Goal: Task Accomplishment & Management: Complete application form

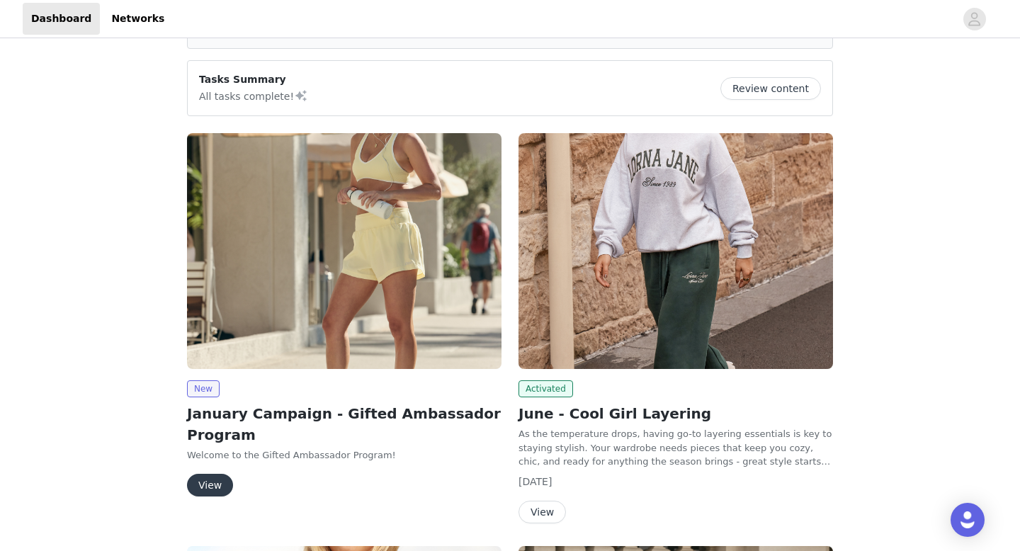
scroll to position [93, 0]
click at [203, 484] on button "View" at bounding box center [210, 484] width 46 height 23
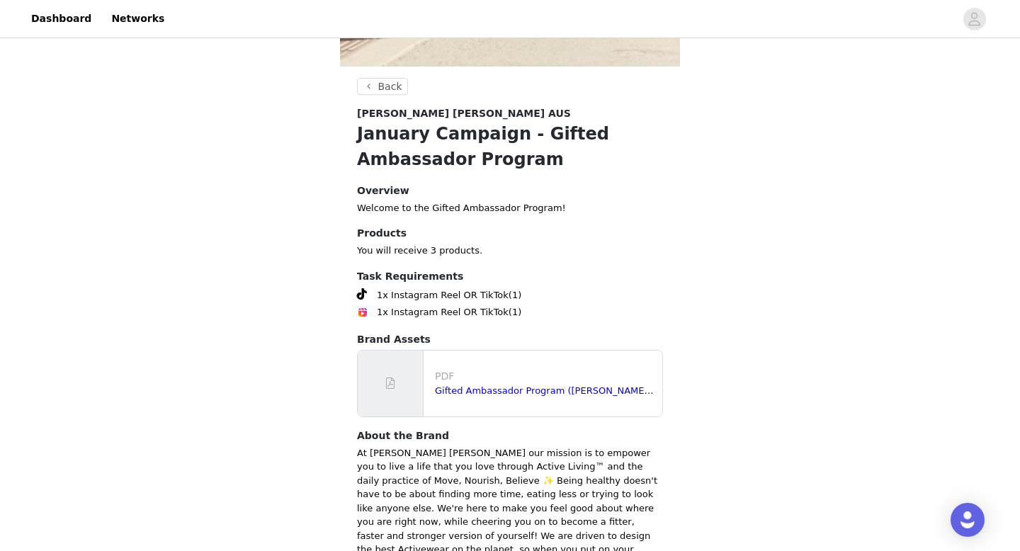
scroll to position [586, 0]
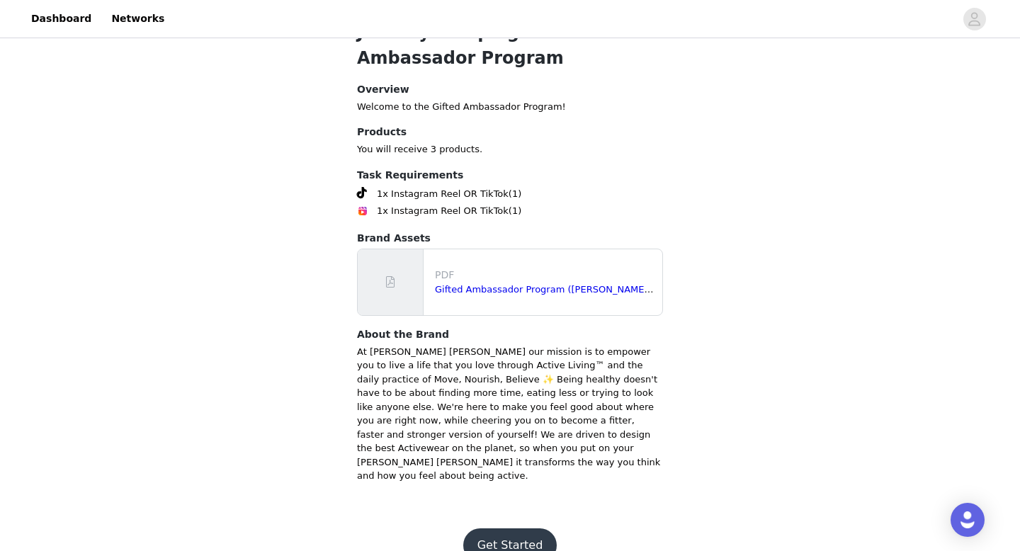
click at [505, 528] on button "Get Started" at bounding box center [510, 545] width 94 height 34
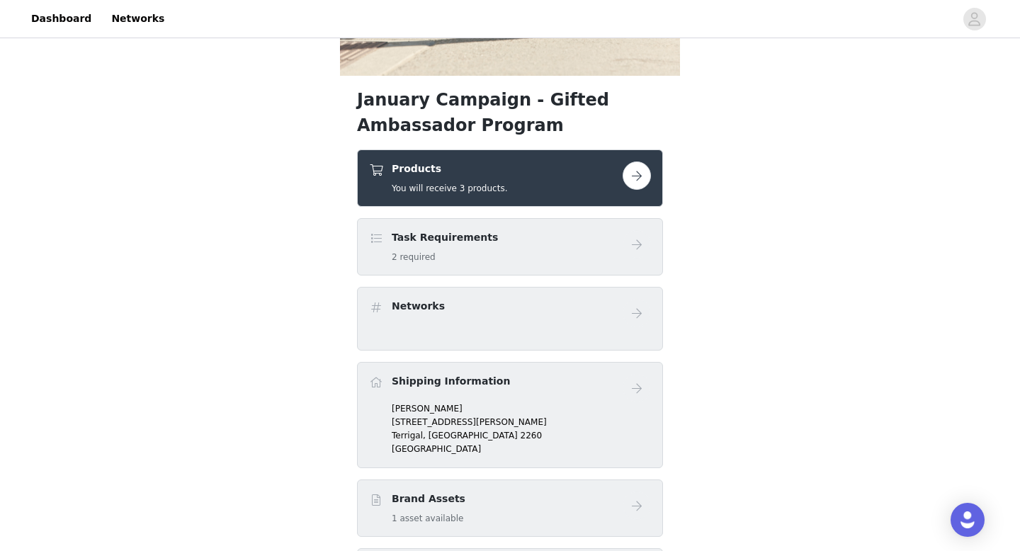
scroll to position [469, 0]
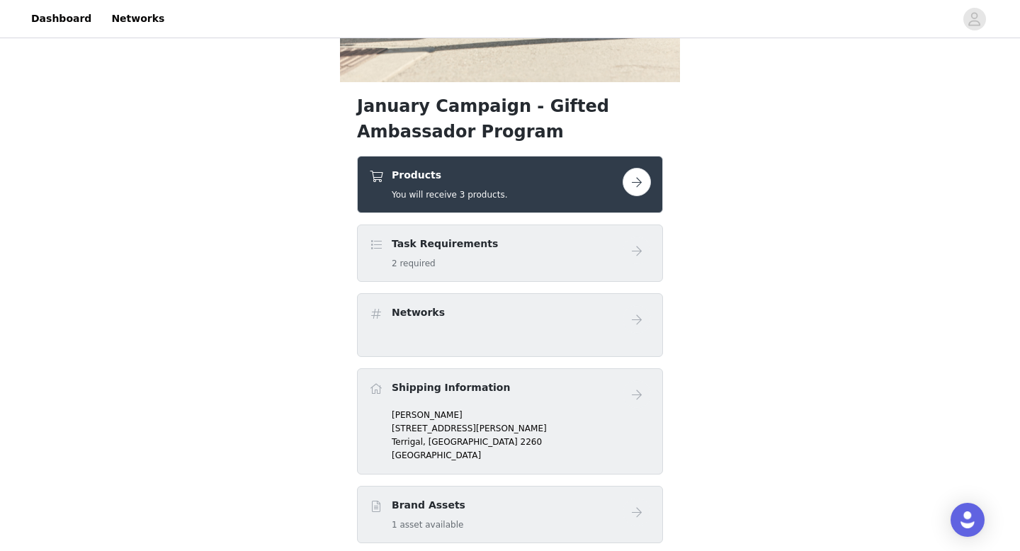
click at [571, 178] on div "Products You will receive 3 products." at bounding box center [495, 184] width 253 height 33
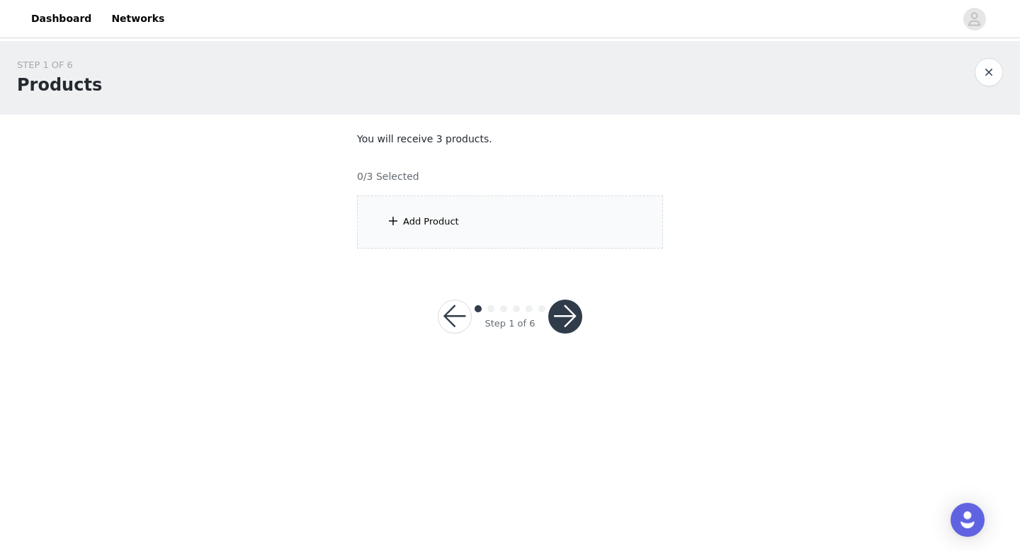
click at [460, 231] on div "Add Product" at bounding box center [510, 221] width 306 height 53
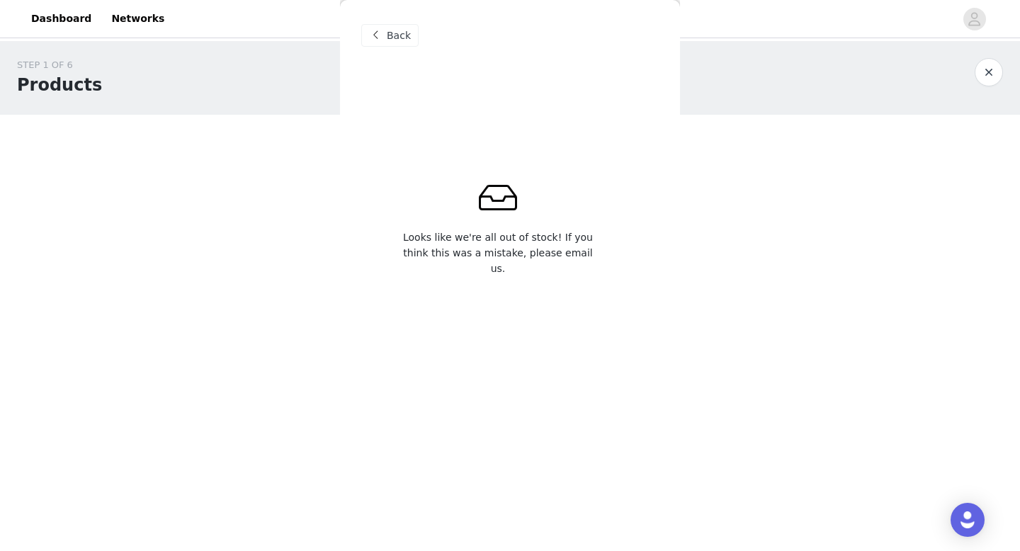
click at [377, 38] on span at bounding box center [375, 35] width 17 height 17
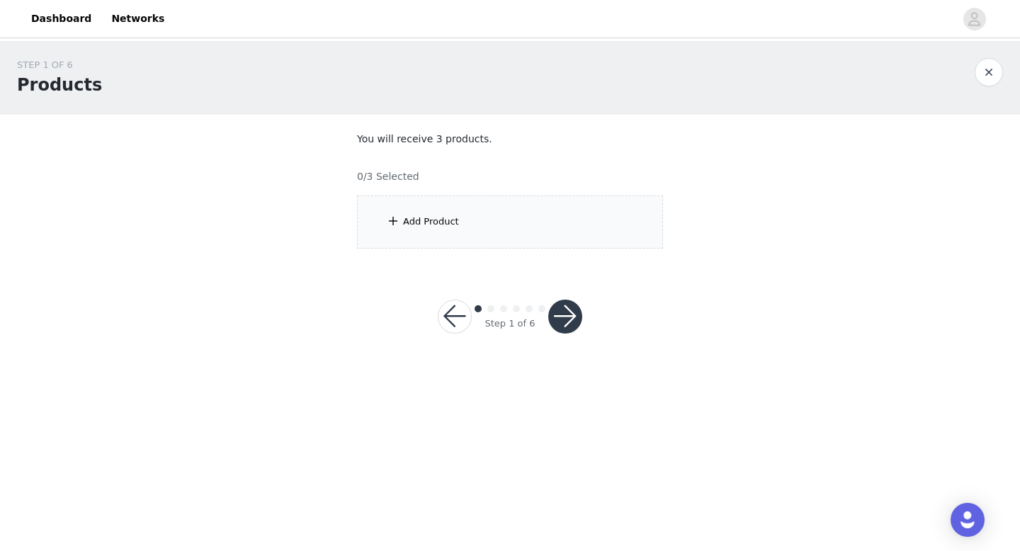
click at [554, 319] on button "button" at bounding box center [565, 317] width 34 height 34
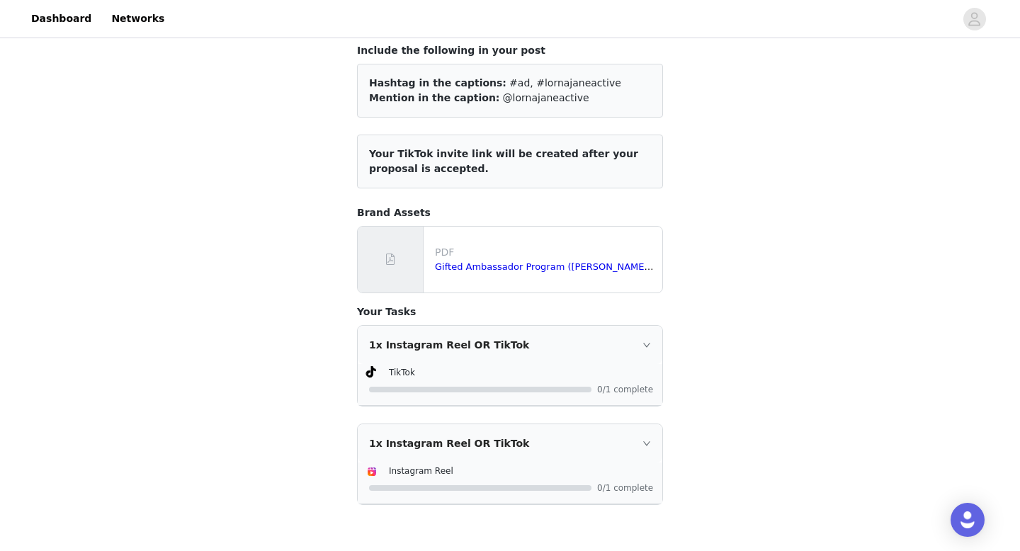
scroll to position [178, 0]
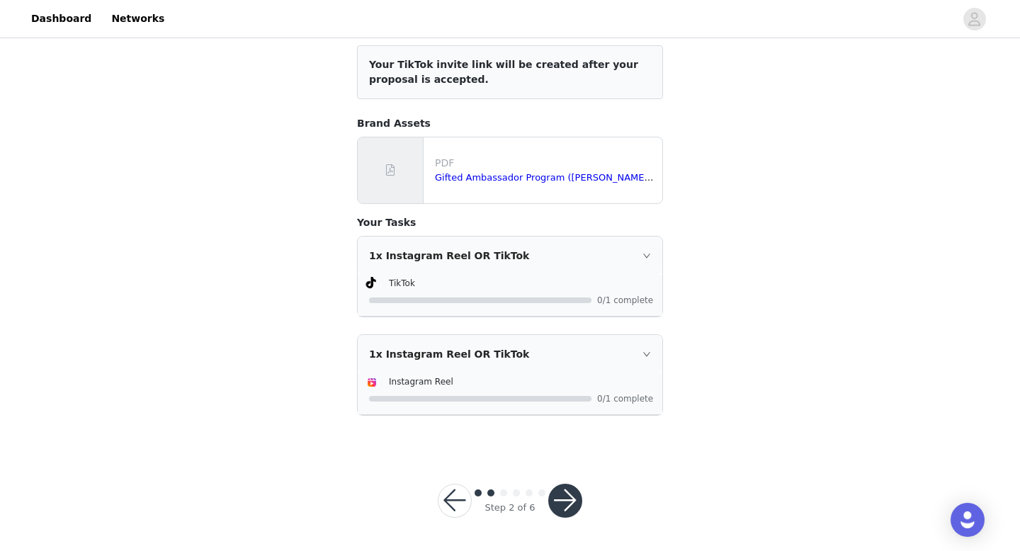
click at [566, 496] on button "button" at bounding box center [565, 501] width 34 height 34
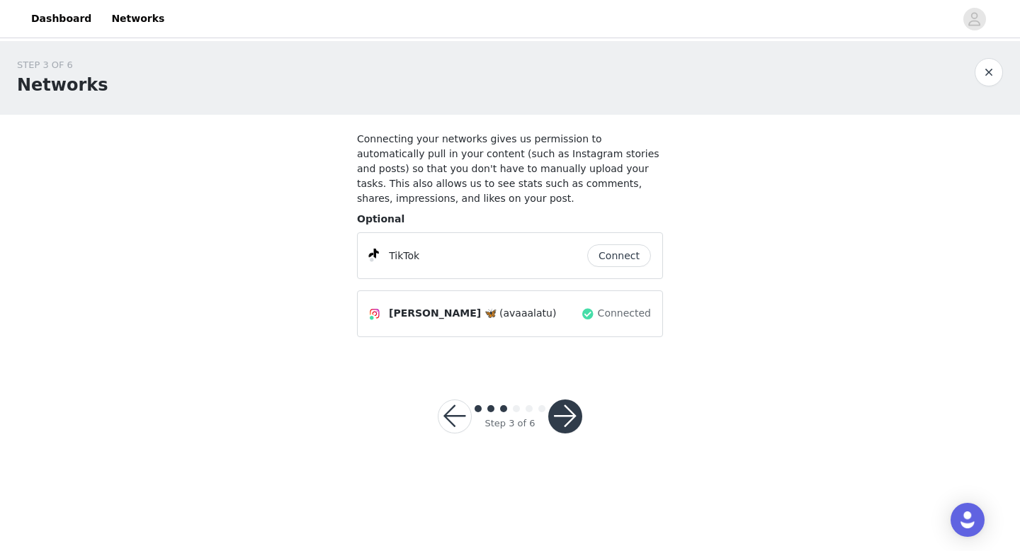
click at [567, 433] on div "Step 3 of 6" at bounding box center [510, 416] width 178 height 68
click at [574, 407] on button "button" at bounding box center [565, 416] width 34 height 34
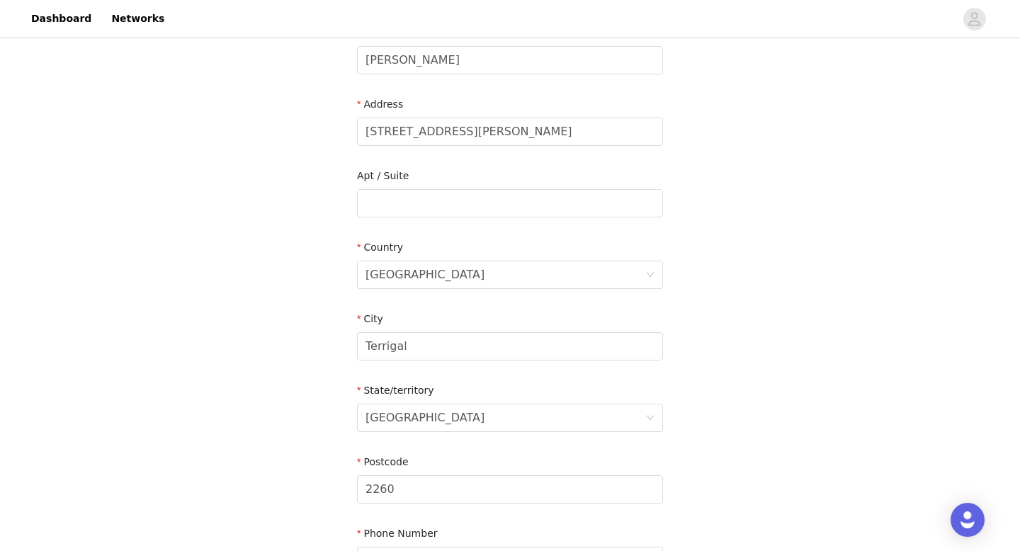
scroll to position [414, 0]
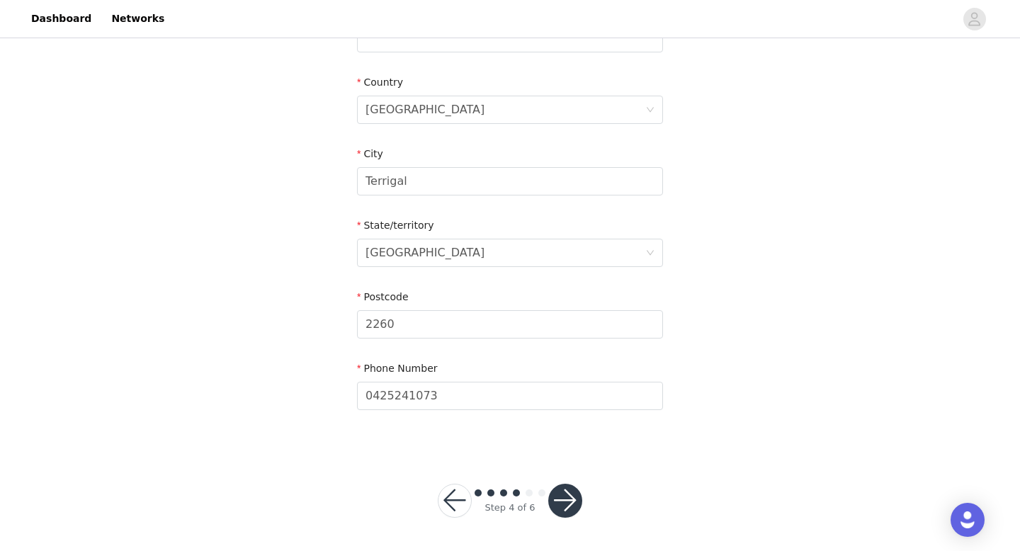
click at [566, 497] on button "button" at bounding box center [565, 501] width 34 height 34
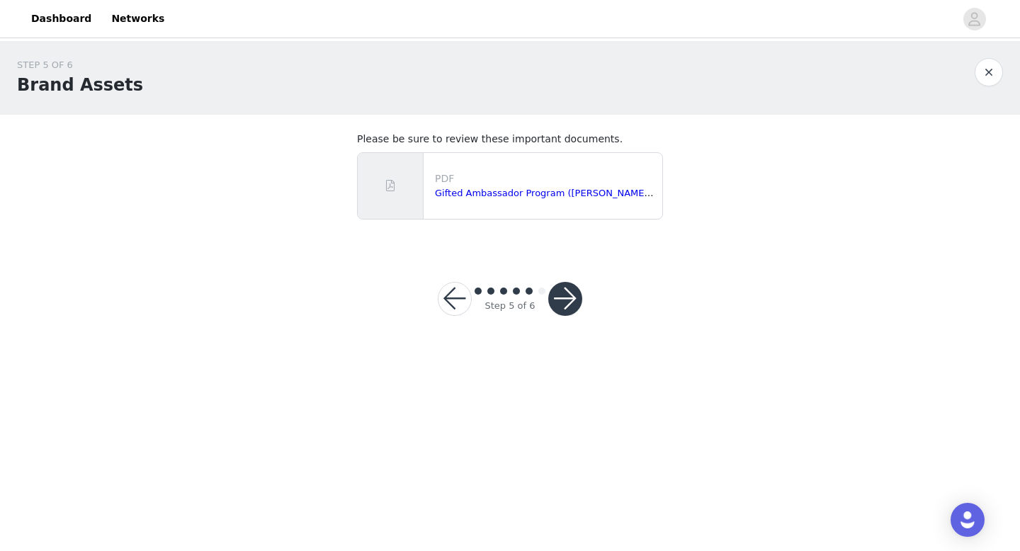
click at [566, 297] on button "button" at bounding box center [565, 299] width 34 height 34
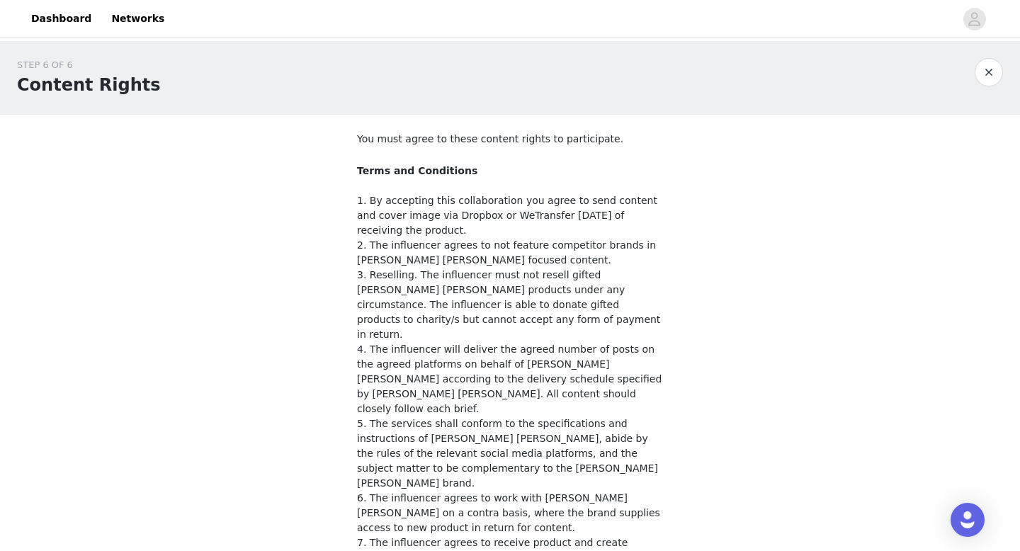
scroll to position [520, 0]
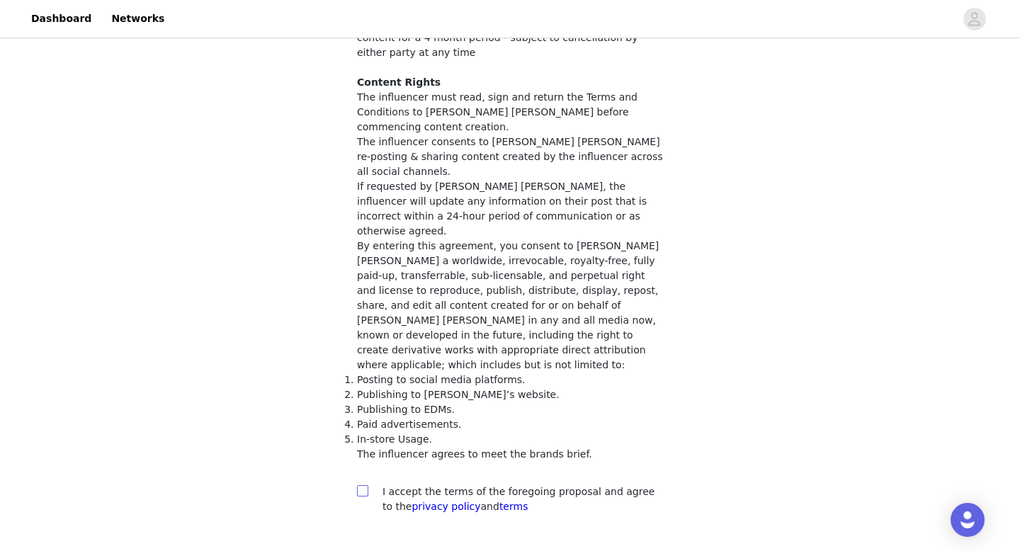
click at [363, 484] on label at bounding box center [362, 491] width 11 height 15
click at [363, 485] on input "checkbox" at bounding box center [362, 490] width 10 height 10
checkbox input "true"
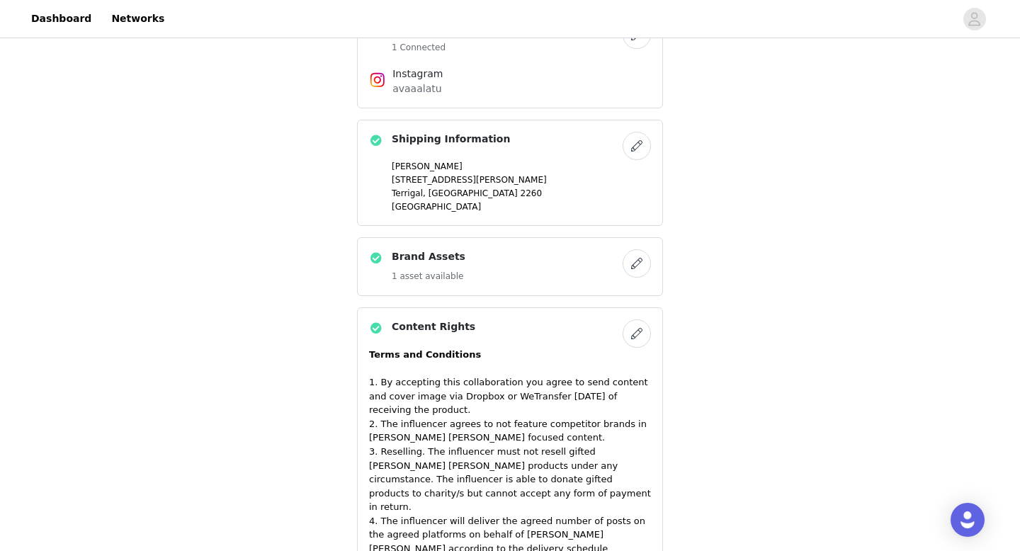
scroll to position [1435, 0]
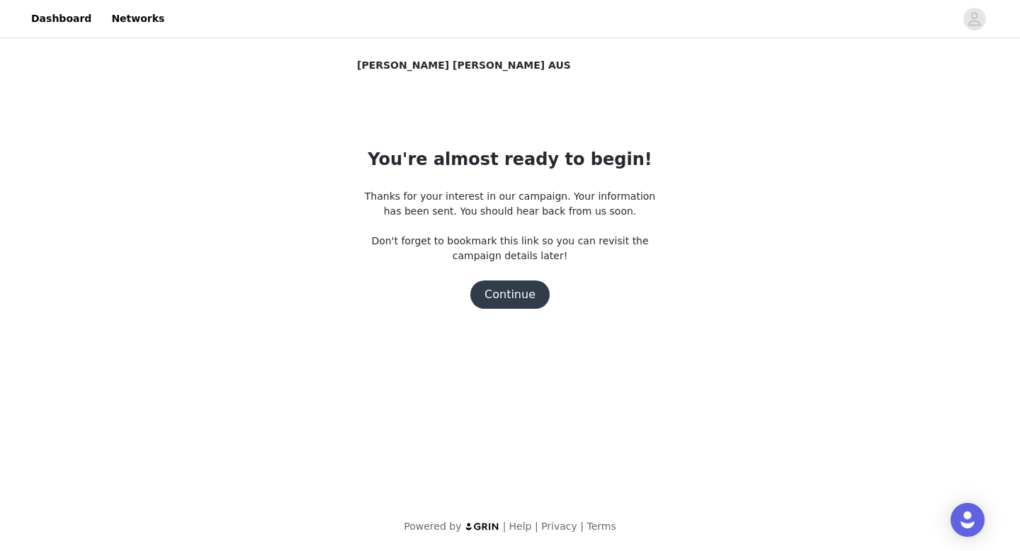
scroll to position [0, 0]
click at [521, 294] on button "Continue" at bounding box center [509, 294] width 79 height 28
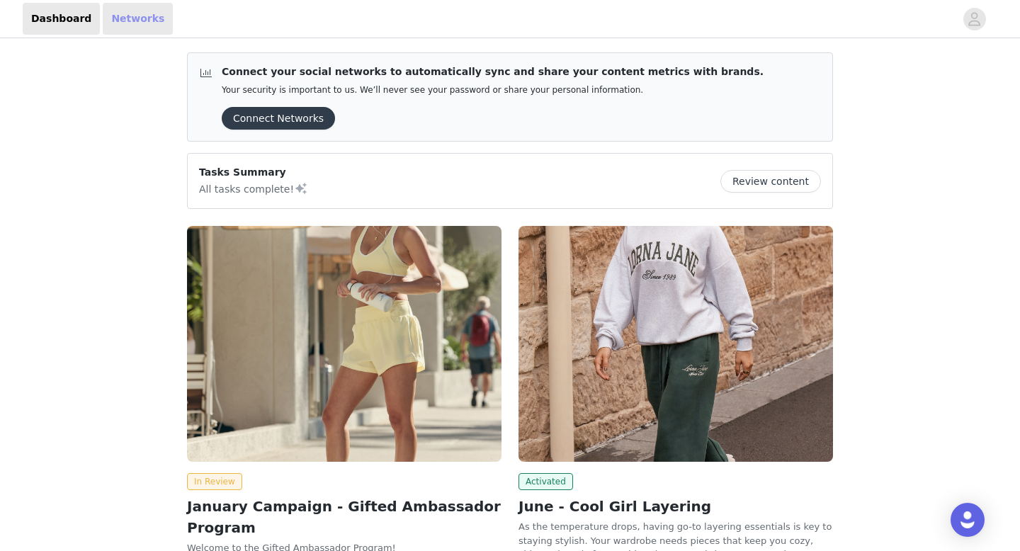
click at [142, 25] on link "Networks" at bounding box center [138, 19] width 70 height 32
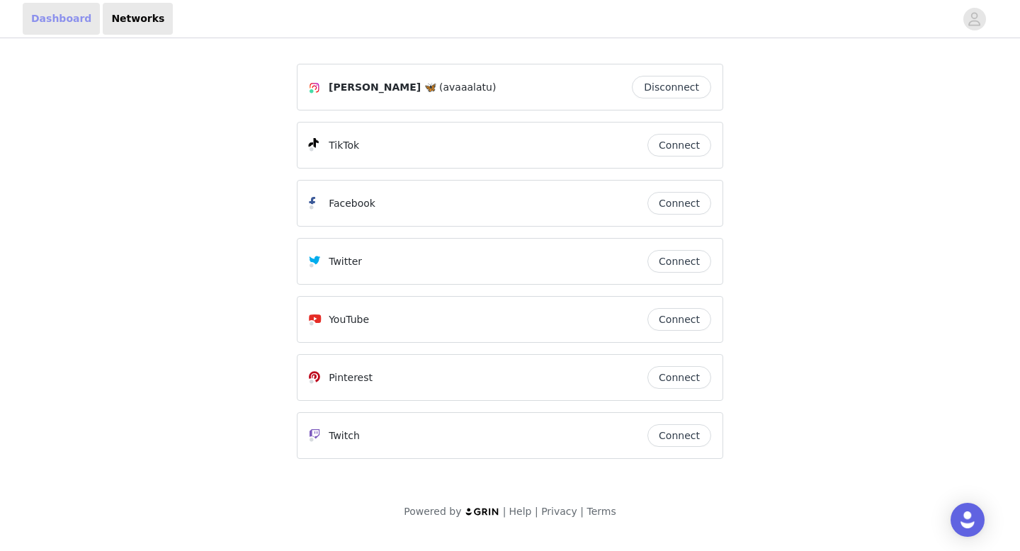
click at [47, 11] on link "Dashboard" at bounding box center [61, 19] width 77 height 32
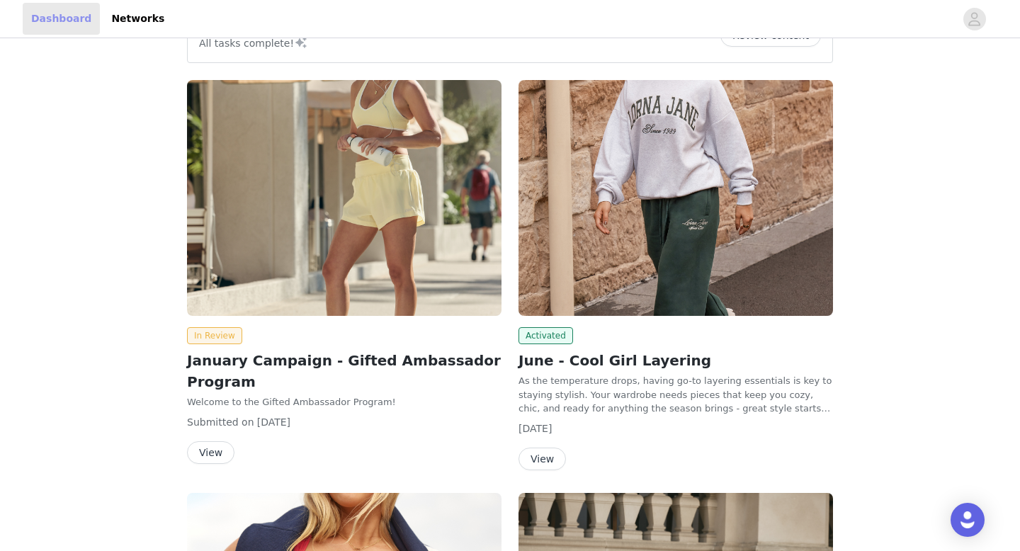
scroll to position [246, 0]
